Goal: Download file/media

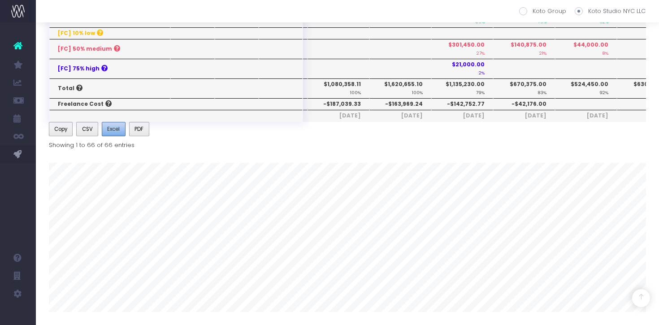
click at [113, 130] on span "Excel" at bounding box center [113, 129] width 13 height 8
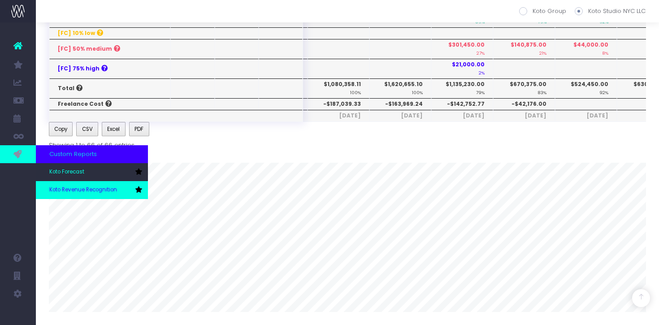
click at [67, 193] on span "Koto Revenue Recognition" at bounding box center [83, 190] width 68 height 8
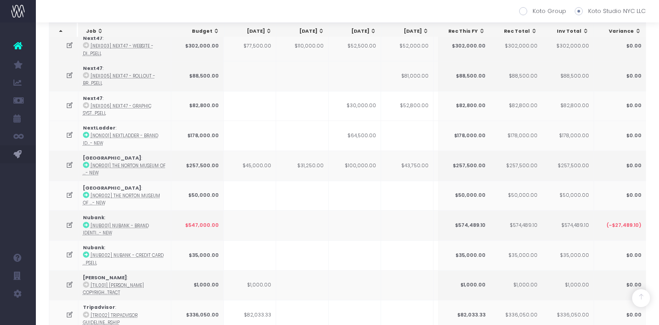
scroll to position [1448, 0]
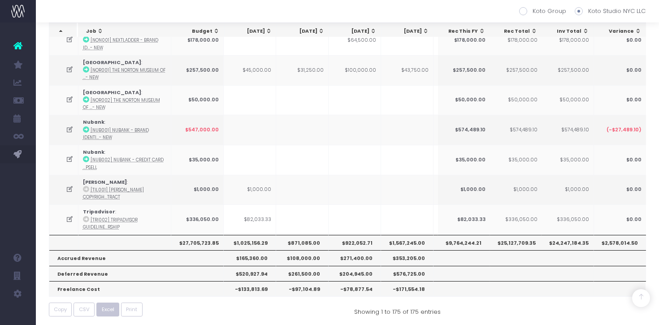
click at [111, 306] on span "Excel" at bounding box center [108, 310] width 13 height 8
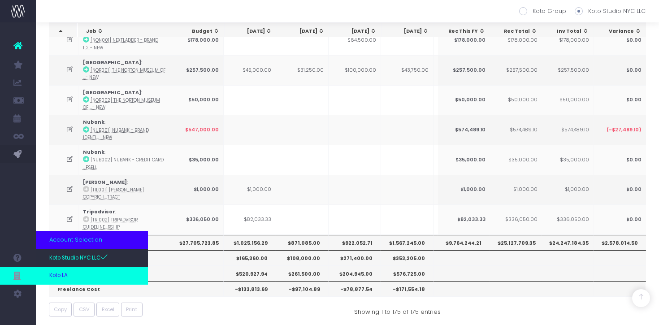
click at [71, 274] on link "Koto LA" at bounding box center [92, 276] width 112 height 18
